Goal: Task Accomplishment & Management: Complete application form

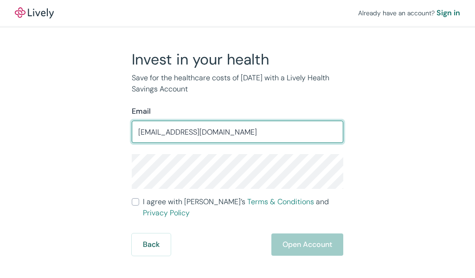
type input "[EMAIL_ADDRESS][DOMAIN_NAME]"
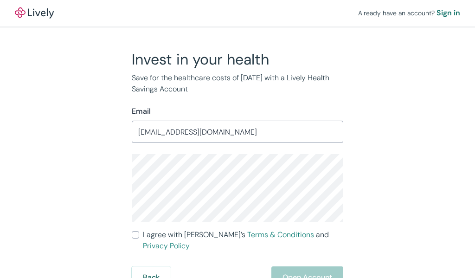
click at [135, 235] on input "I agree with Lively’s Terms & Conditions and Privacy Policy" at bounding box center [135, 234] width 7 height 7
checkbox input "true"
click at [317, 266] on button "Open Account" at bounding box center [307, 277] width 72 height 22
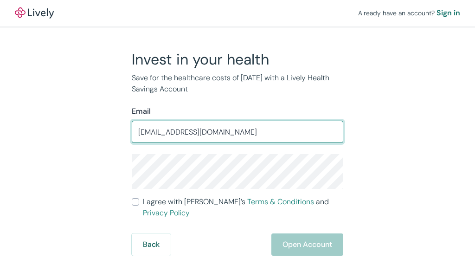
type input "LindaFernandez786@gmail.com"
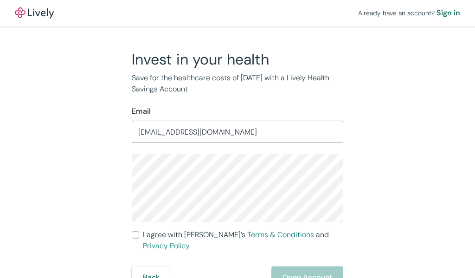
click at [135, 234] on input "I agree with Lively’s Terms & Conditions and Privacy Policy" at bounding box center [135, 234] width 7 height 7
checkbox input "true"
click at [313, 272] on button "Open Account" at bounding box center [307, 277] width 72 height 22
